Goal: Register for event/course

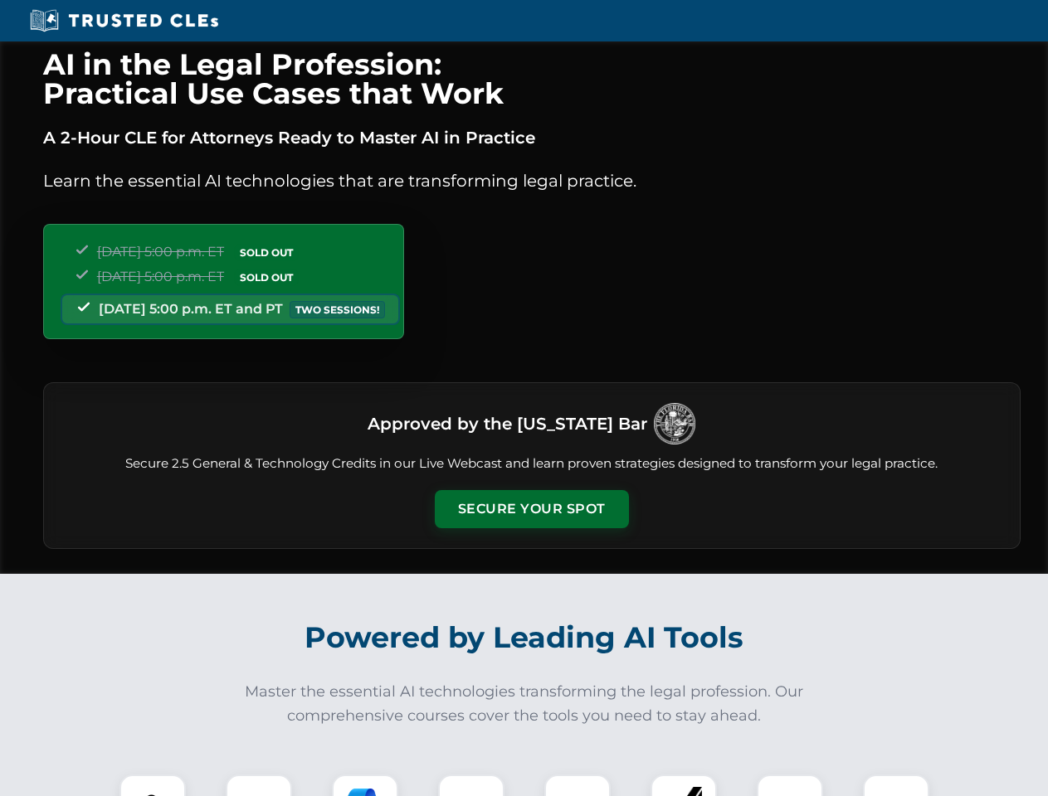
click at [531, 509] on button "Secure Your Spot" at bounding box center [532, 509] width 194 height 38
click at [153, 786] on img at bounding box center [153, 808] width 48 height 48
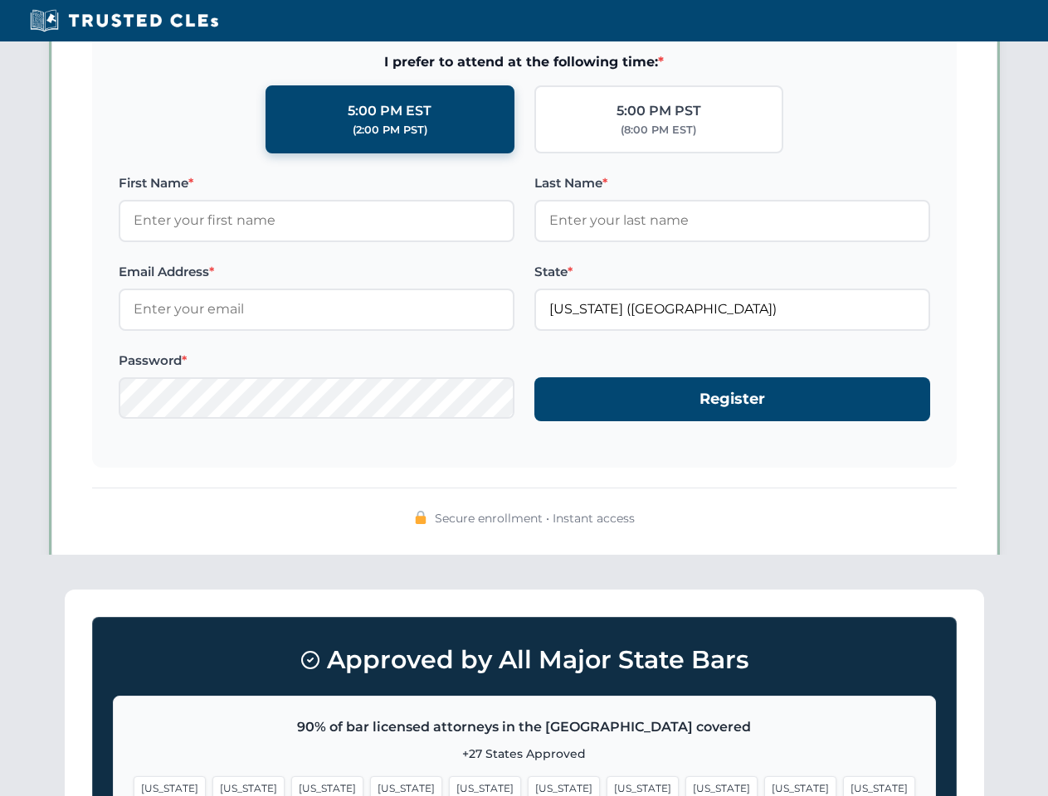
click at [606, 786] on span "[US_STATE]" at bounding box center [642, 788] width 72 height 24
click at [764, 786] on span "[US_STATE]" at bounding box center [800, 788] width 72 height 24
